Goal: Task Accomplishment & Management: Complete application form

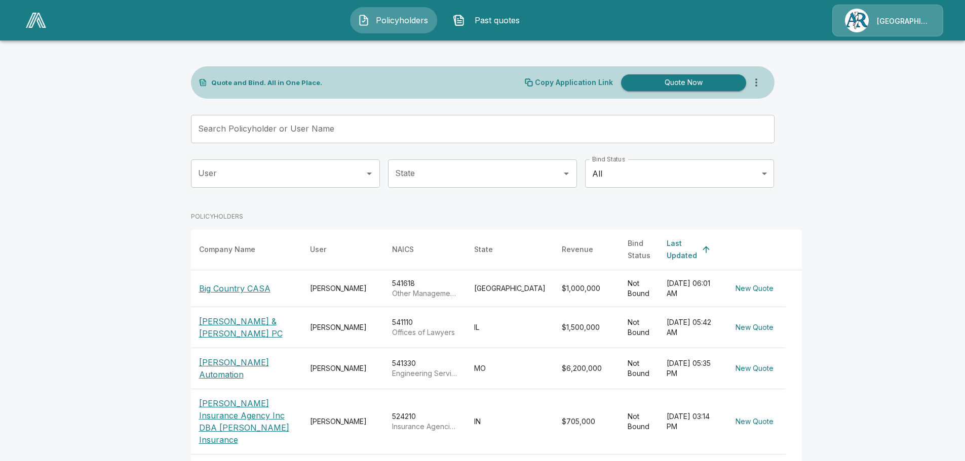
click at [722, 168] on body "Policyholders Past quotes Arlington/Roe Quote and Bind. All in One Place. Copy …" at bounding box center [482, 374] width 965 height 749
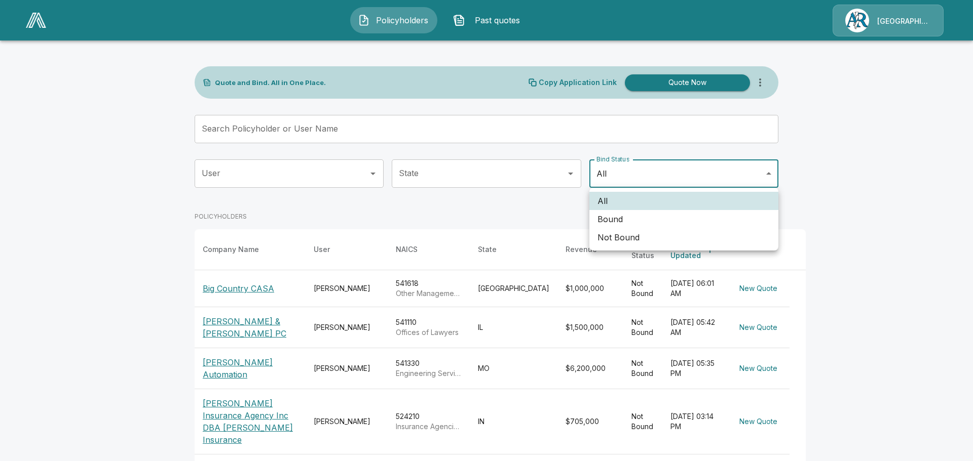
click at [654, 213] on li "Bound" at bounding box center [683, 219] width 189 height 18
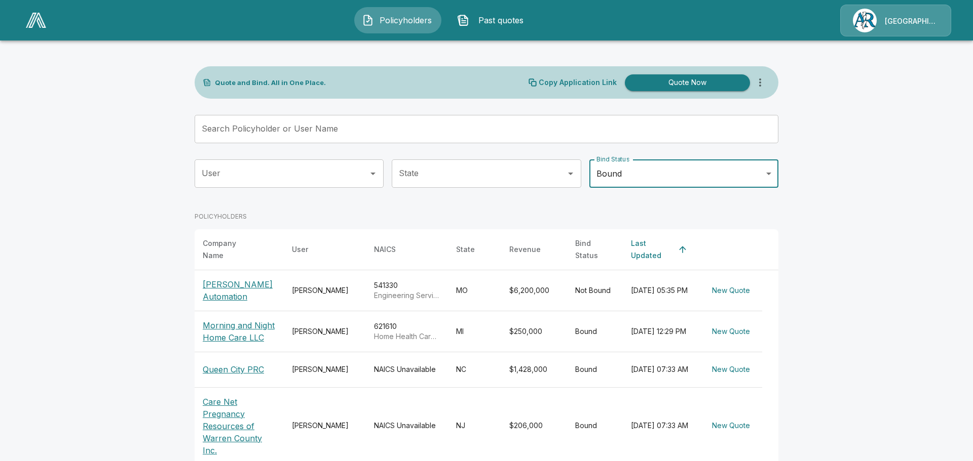
click at [673, 178] on body "Policyholders Past quotes Arlington/Roe Quote and Bind. All in One Place. Copy …" at bounding box center [486, 296] width 973 height 592
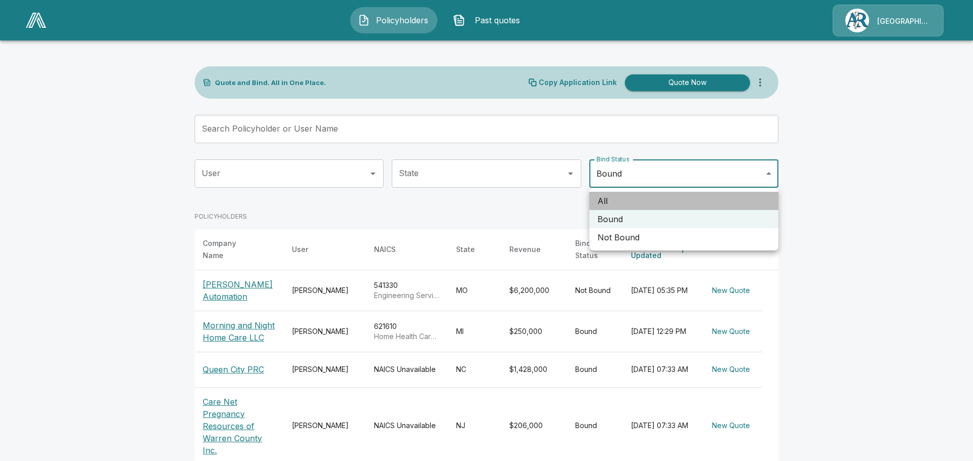
click at [628, 201] on li "All" at bounding box center [683, 201] width 189 height 18
type input "***"
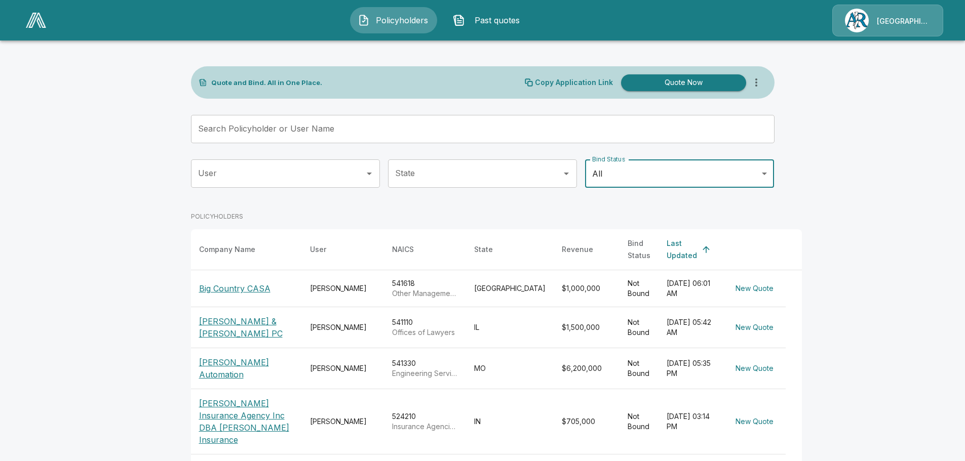
click at [253, 283] on p "Big Country CASA" at bounding box center [234, 289] width 71 height 12
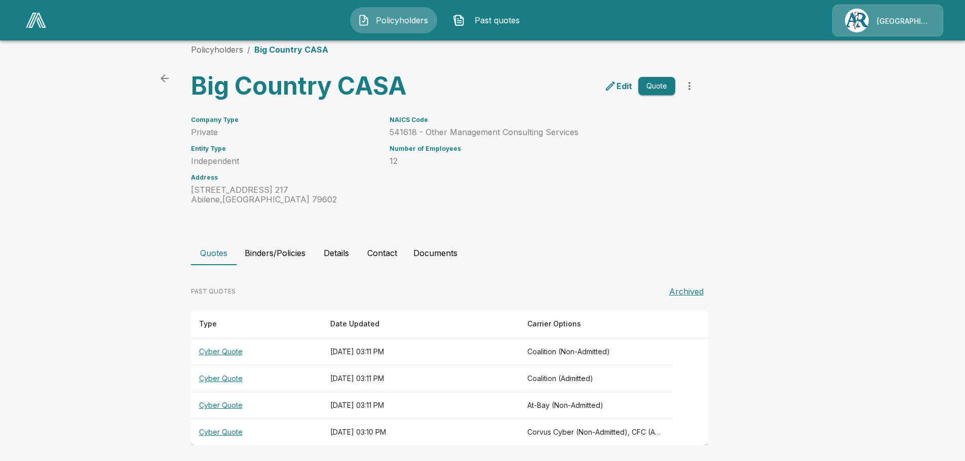
scroll to position [17, 0]
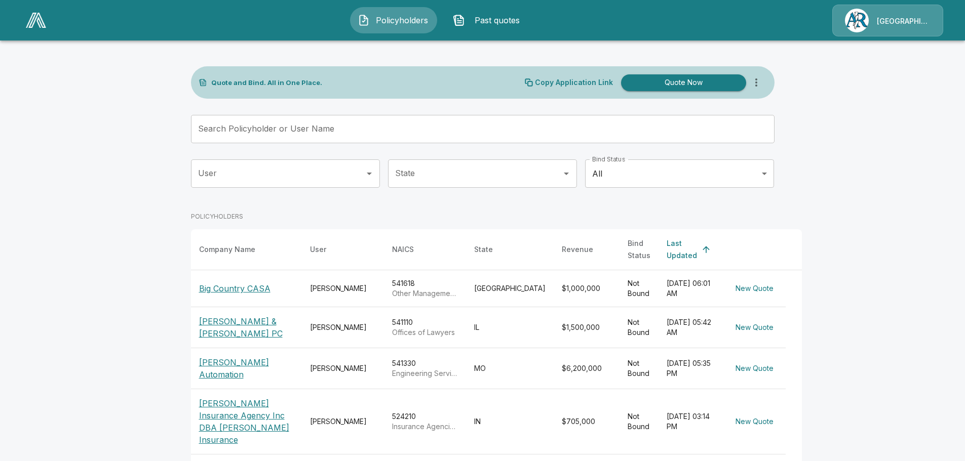
click at [236, 318] on p "[PERSON_NAME] & [PERSON_NAME] PC" at bounding box center [246, 328] width 95 height 24
click at [228, 364] on p "[PERSON_NAME] Automation" at bounding box center [246, 369] width 95 height 24
click at [221, 423] on p "[PERSON_NAME] Insurance Agency Inc DBA [PERSON_NAME] Insurance" at bounding box center [246, 422] width 95 height 49
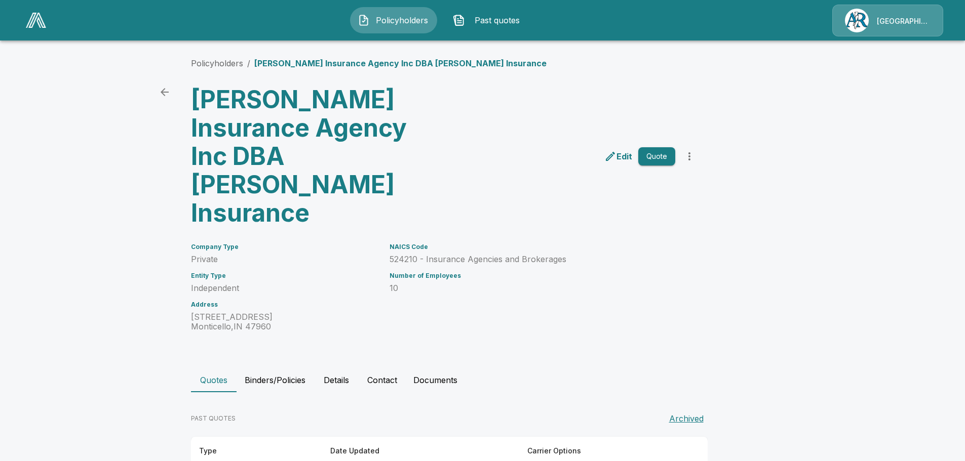
scroll to position [49, 0]
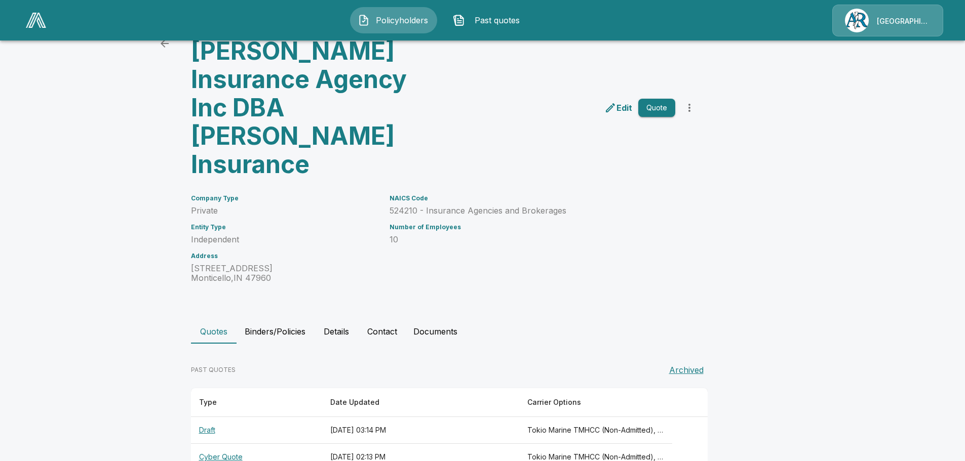
click at [210, 417] on th "Draft" at bounding box center [256, 430] width 131 height 27
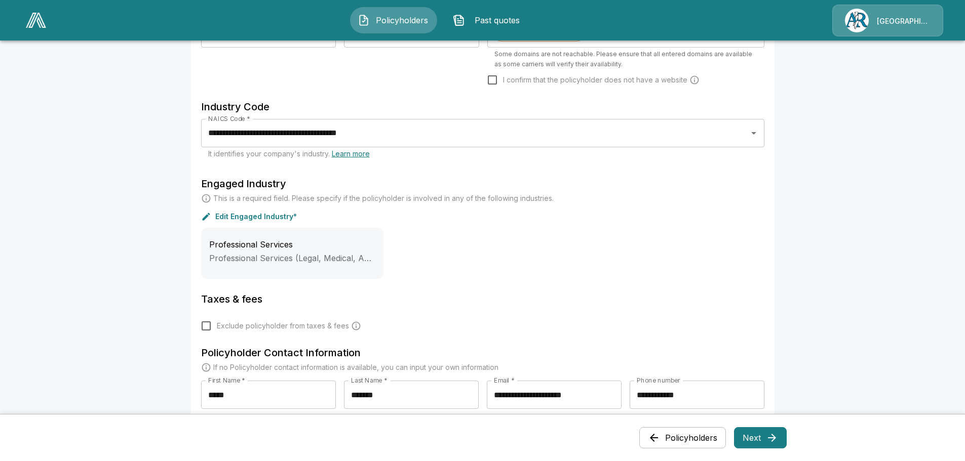
scroll to position [456, 0]
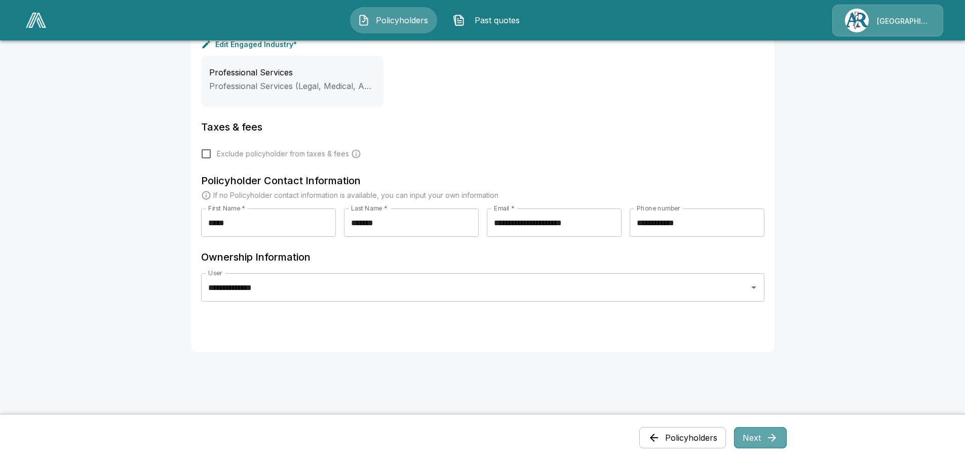
click at [755, 432] on button "Next" at bounding box center [760, 438] width 53 height 21
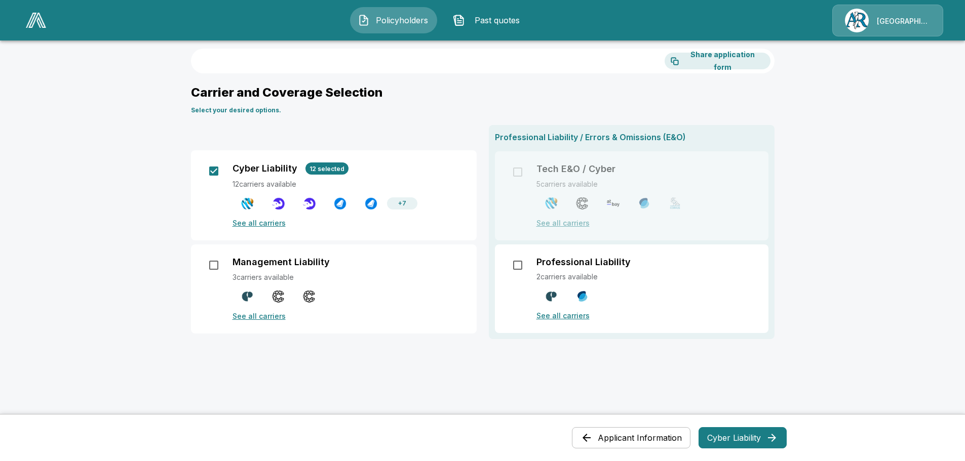
scroll to position [0, 0]
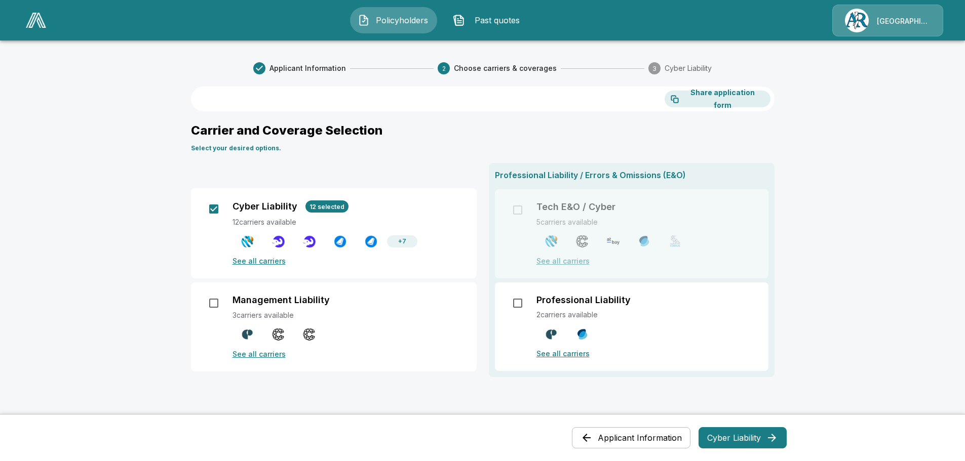
click at [265, 357] on p "See all carriers" at bounding box center [348, 354] width 232 height 11
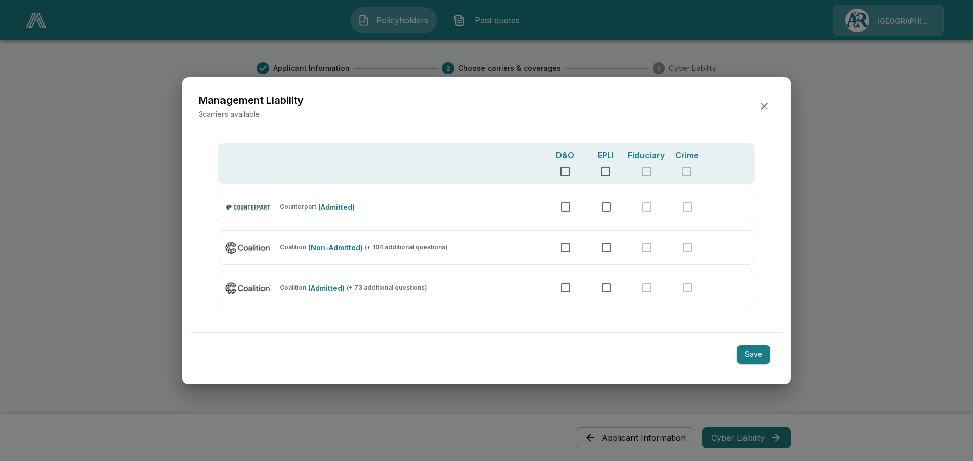
click at [770, 107] on button "button" at bounding box center [764, 106] width 20 height 20
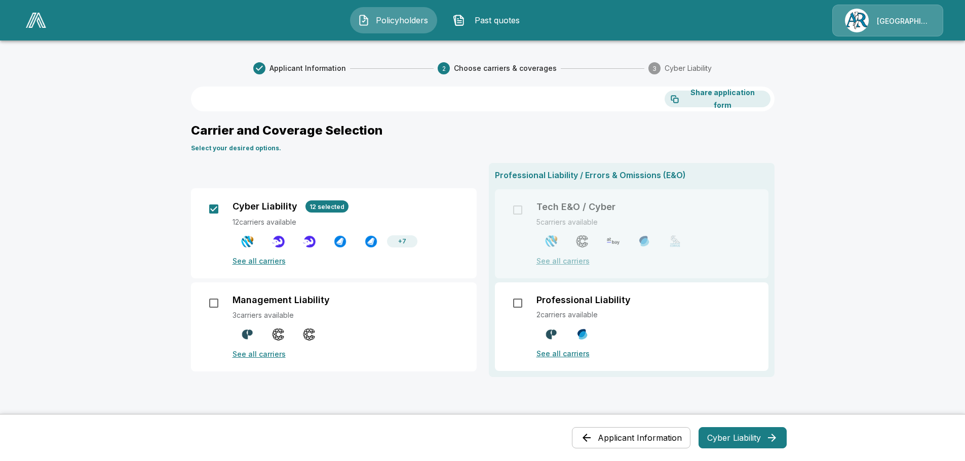
click at [259, 262] on p "See all carriers" at bounding box center [348, 261] width 232 height 11
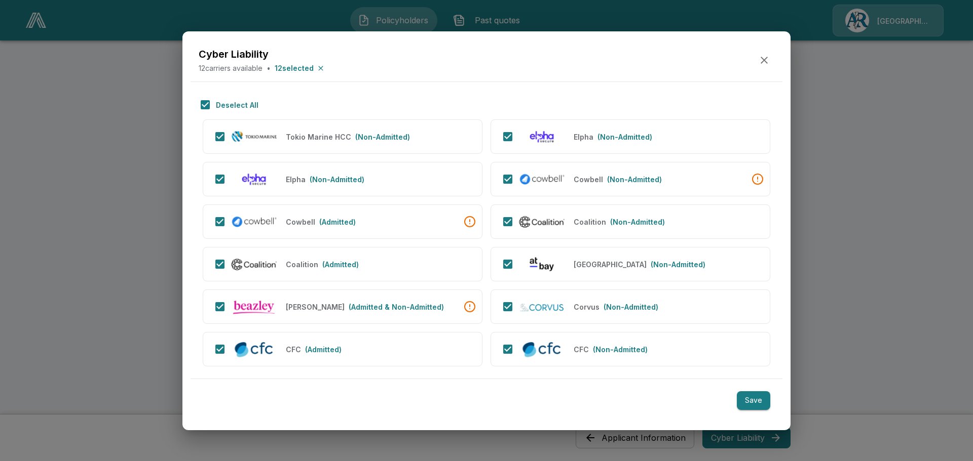
click at [99, 219] on div at bounding box center [486, 230] width 973 height 461
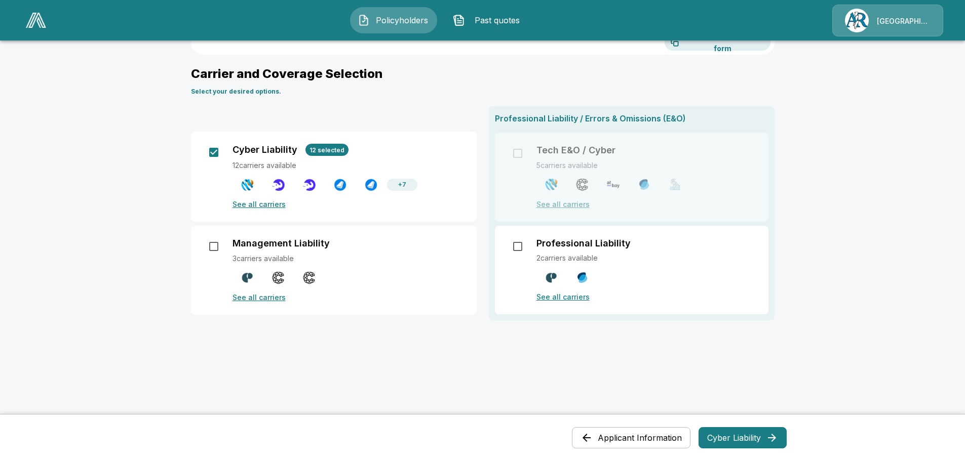
scroll to position [152, 0]
